Goal: Task Accomplishment & Management: Manage account settings

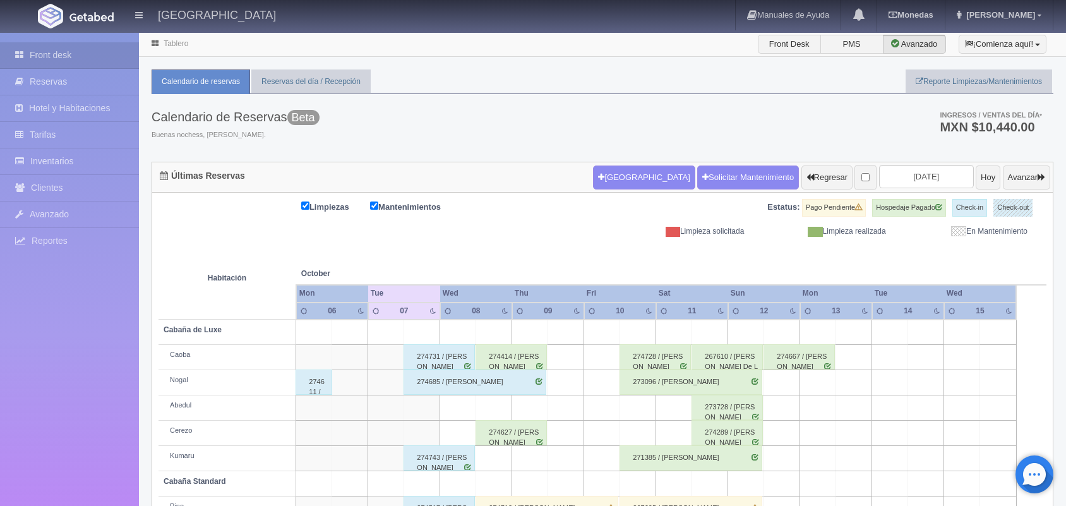
scroll to position [143, 0]
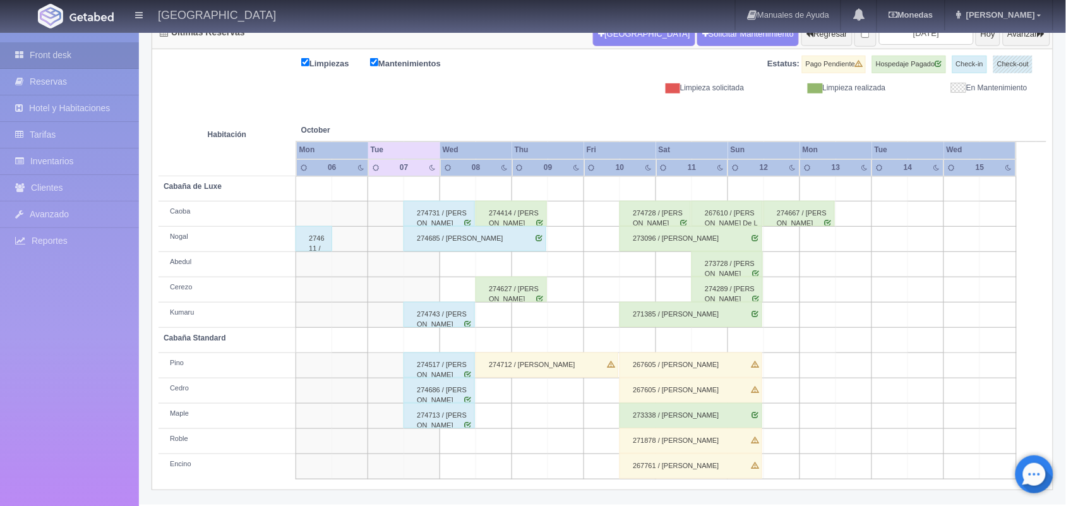
click at [528, 213] on div "274414 / [PERSON_NAME]" at bounding box center [510, 213] width 71 height 25
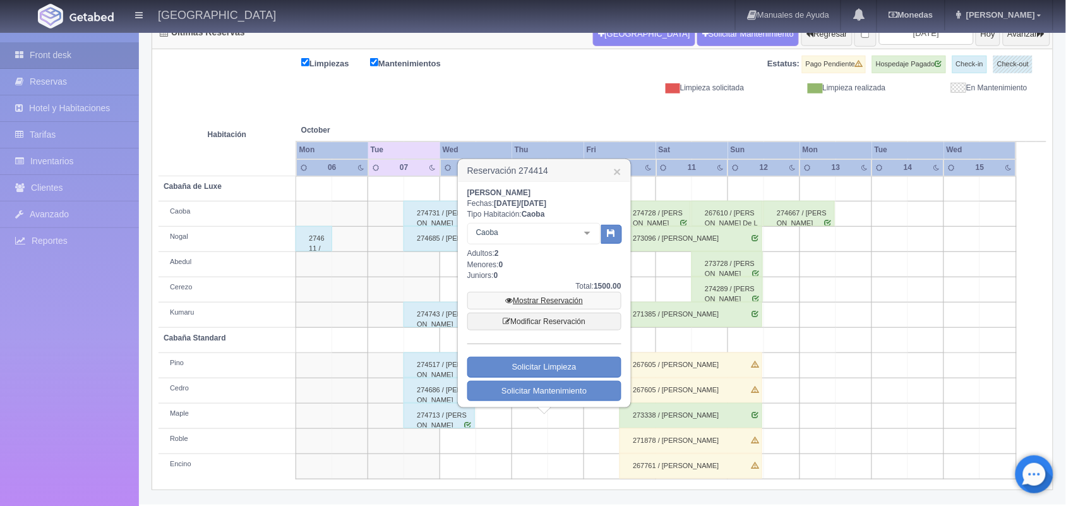
click at [542, 298] on link "Mostrar Reservación" at bounding box center [544, 301] width 154 height 18
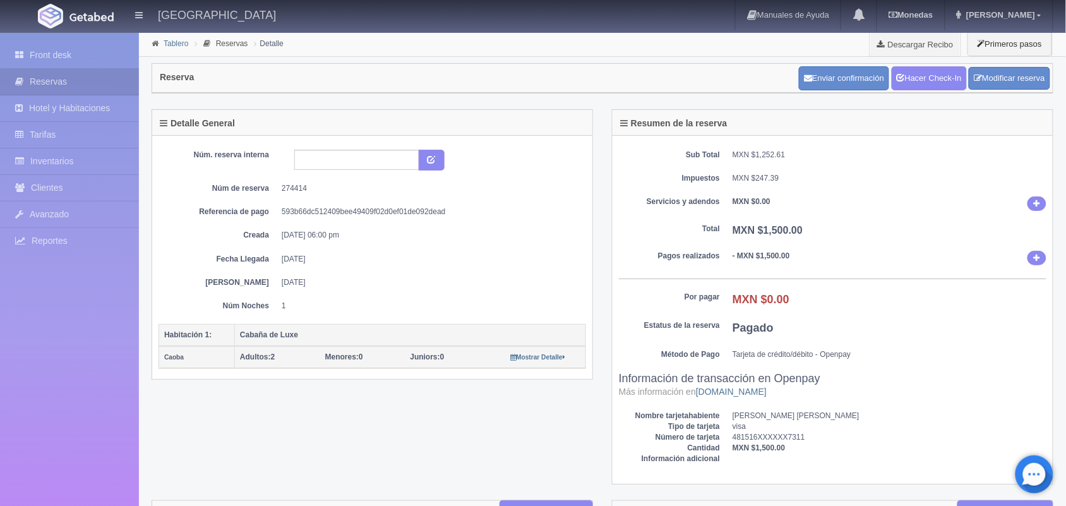
click at [168, 42] on link "Tablero" at bounding box center [175, 43] width 25 height 9
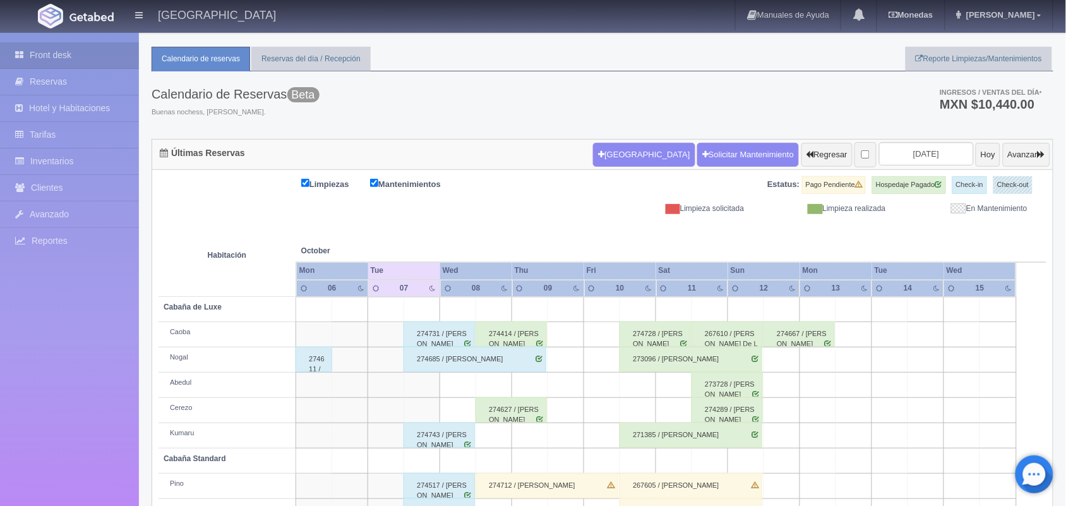
scroll to position [143, 0]
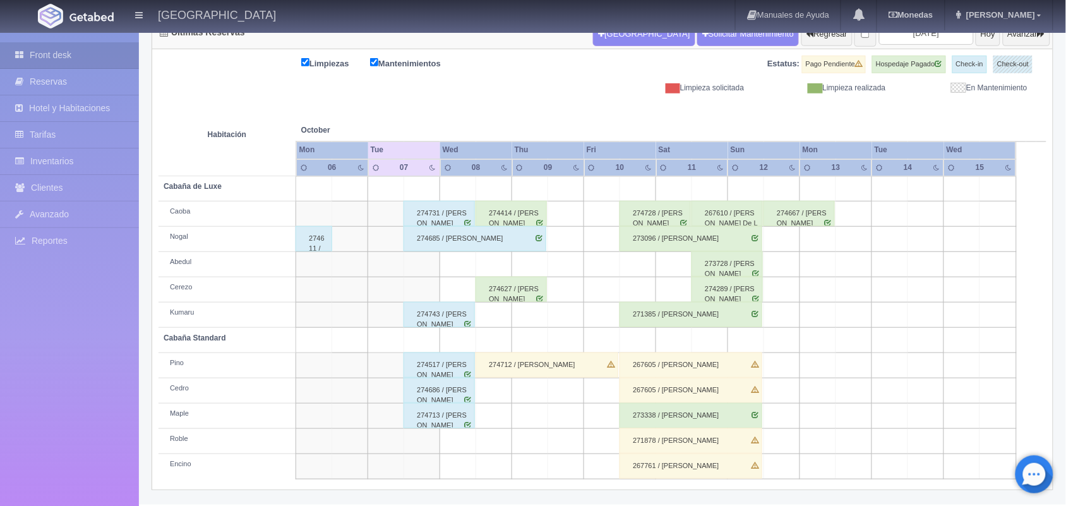
click at [506, 294] on div "274627 / [PERSON_NAME]" at bounding box center [510, 288] width 71 height 25
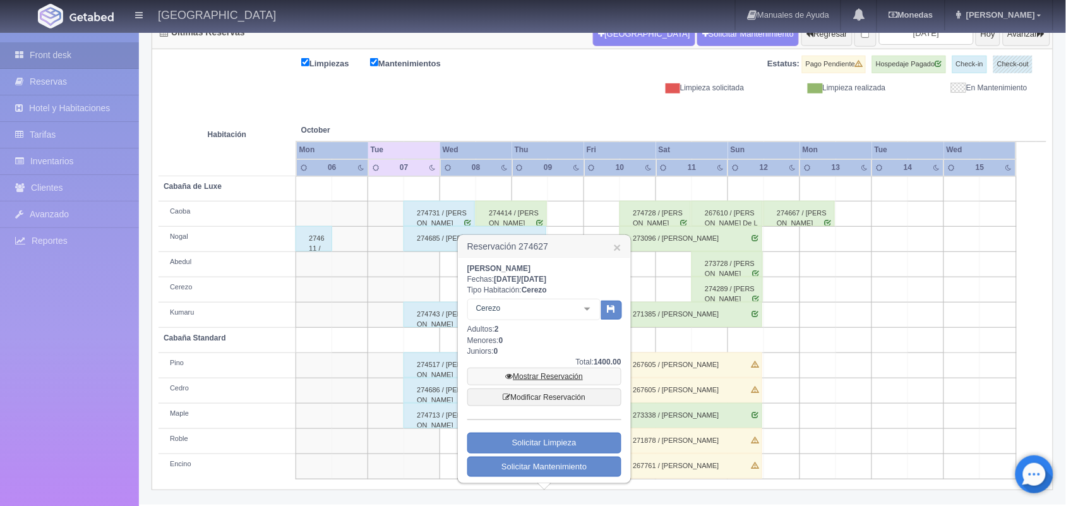
click at [538, 376] on link "Mostrar Reservación" at bounding box center [544, 376] width 154 height 18
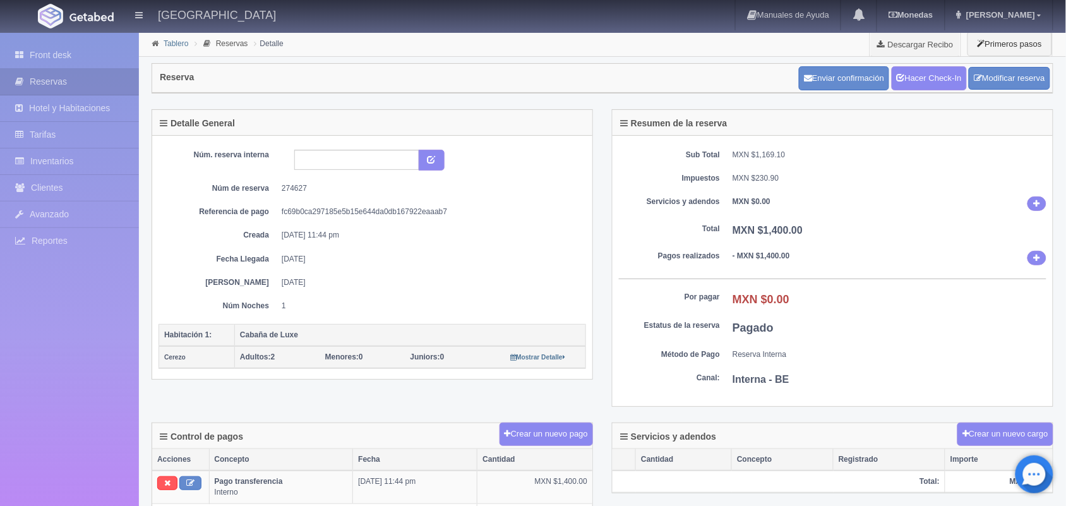
click at [177, 45] on link "Tablero" at bounding box center [175, 43] width 25 height 9
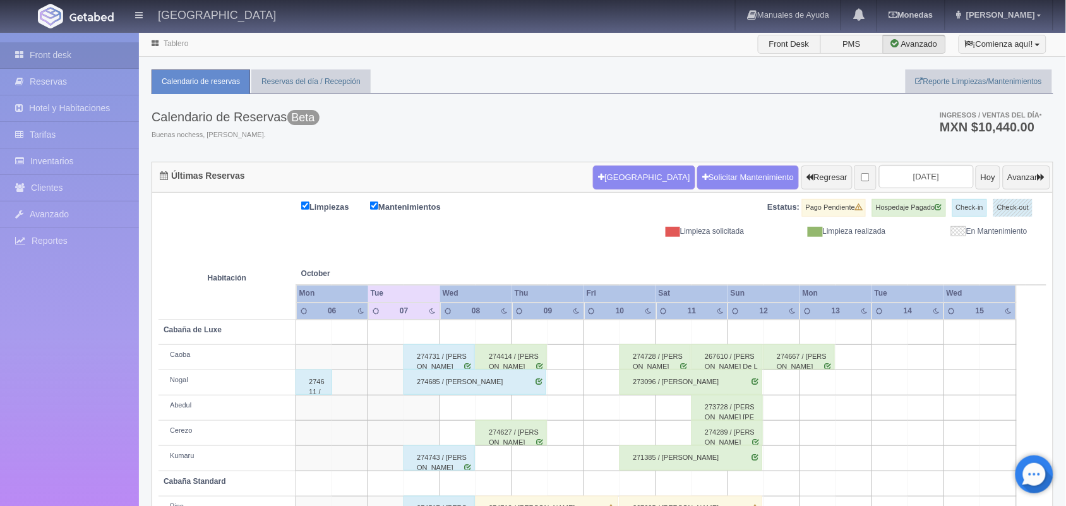
scroll to position [143, 0]
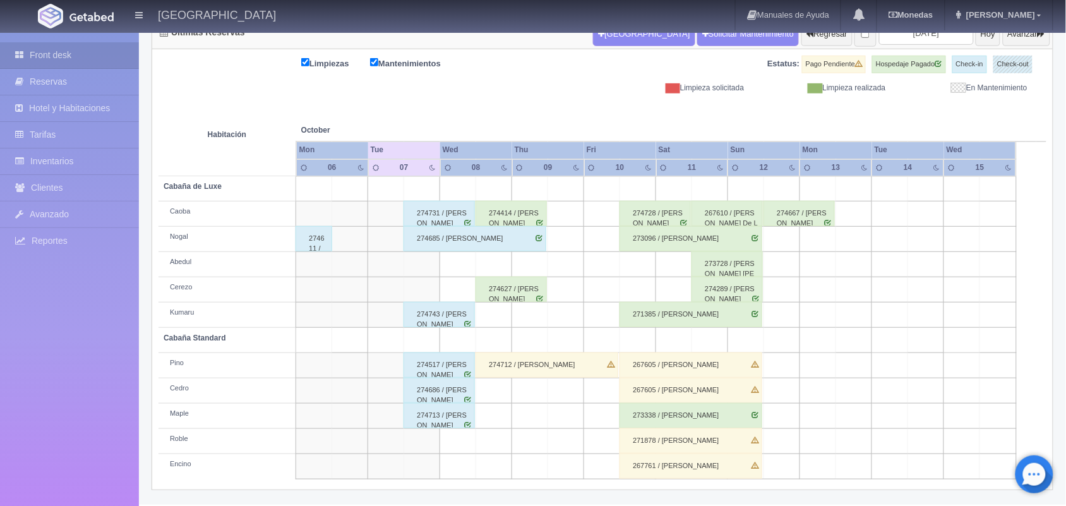
click at [520, 369] on div "274712 / [PERSON_NAME]" at bounding box center [546, 364] width 143 height 25
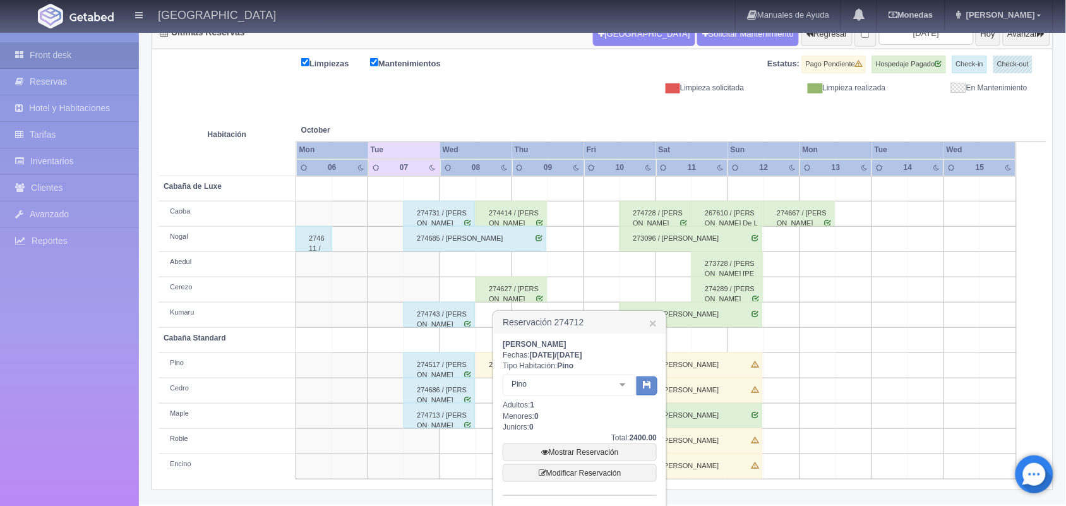
scroll to position [205, 0]
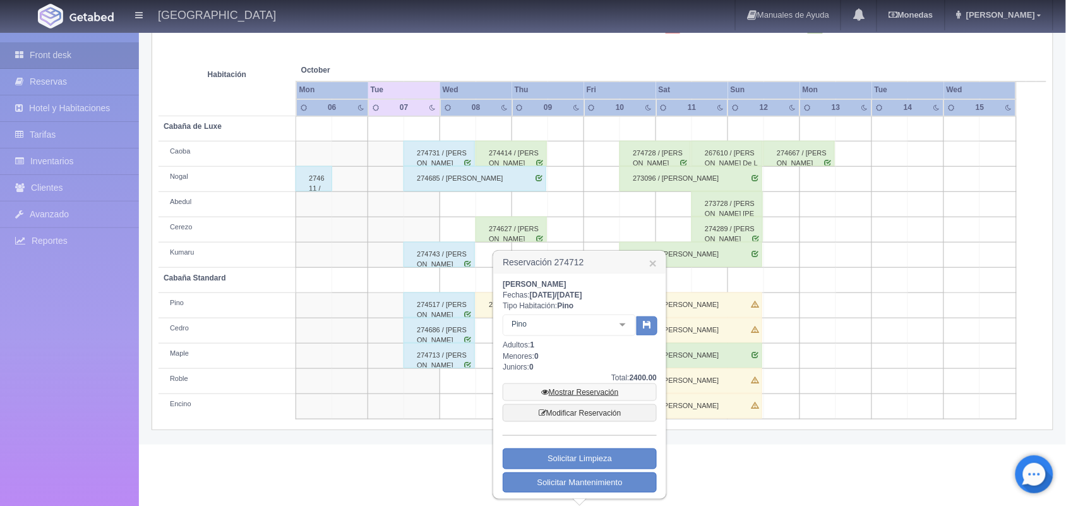
click at [581, 387] on link "Mostrar Reservación" at bounding box center [579, 392] width 154 height 18
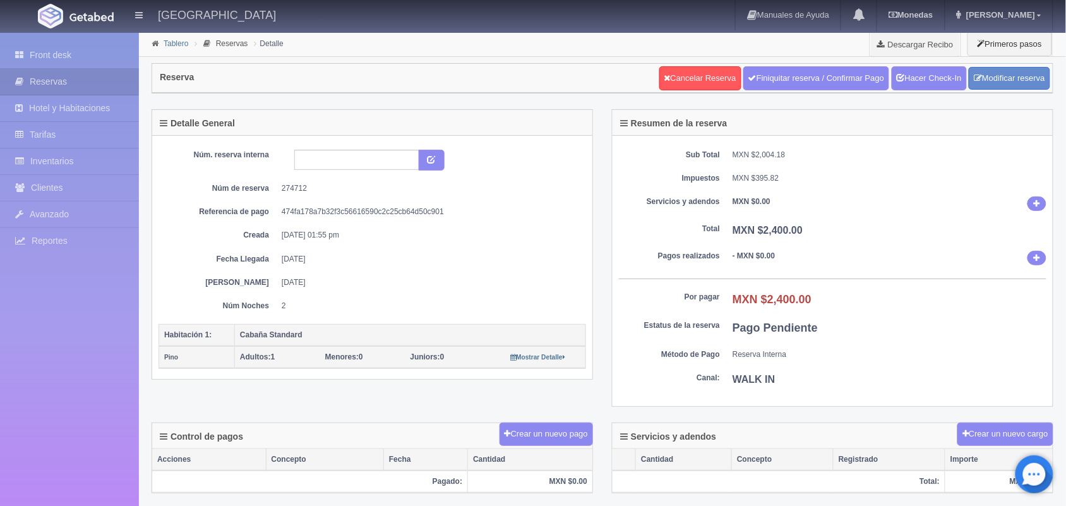
click at [164, 44] on link "Tablero" at bounding box center [175, 43] width 25 height 9
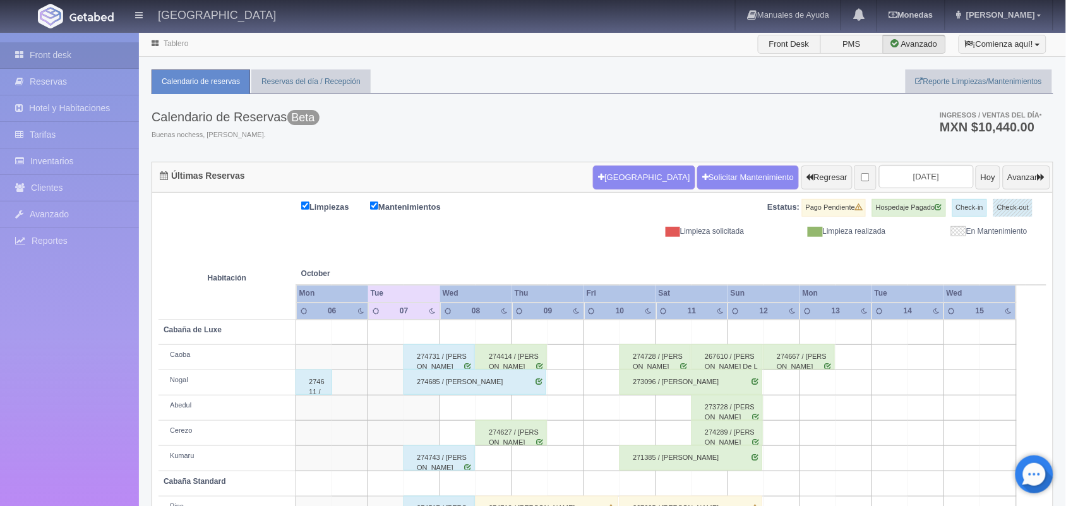
scroll to position [143, 0]
